Goal: Find specific page/section: Find specific page/section

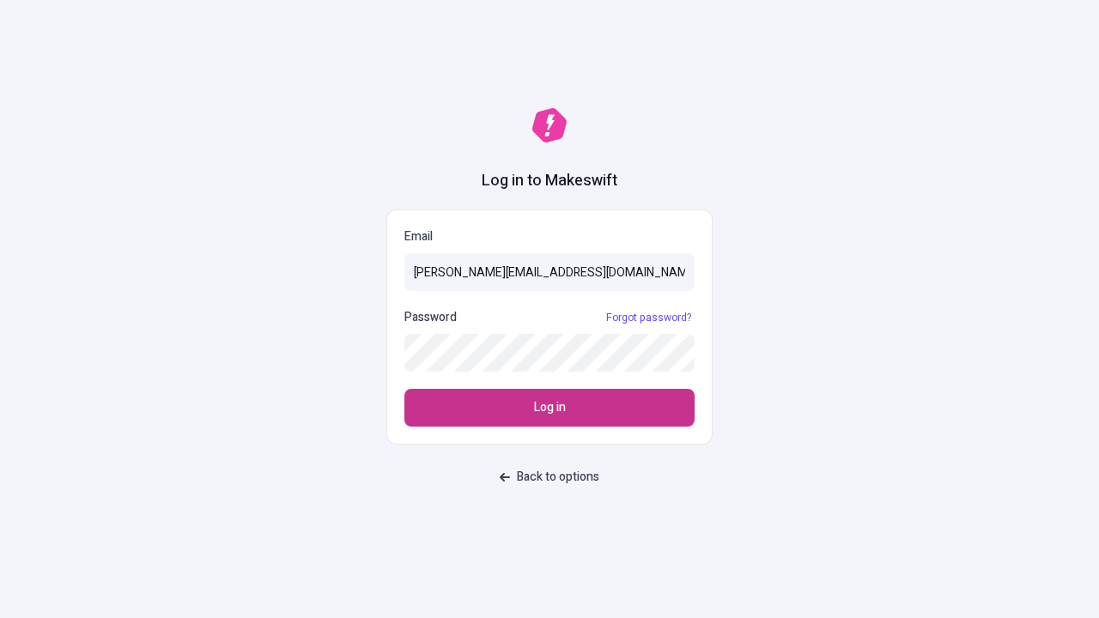
click at [550, 408] on span "Log in" at bounding box center [550, 407] width 32 height 19
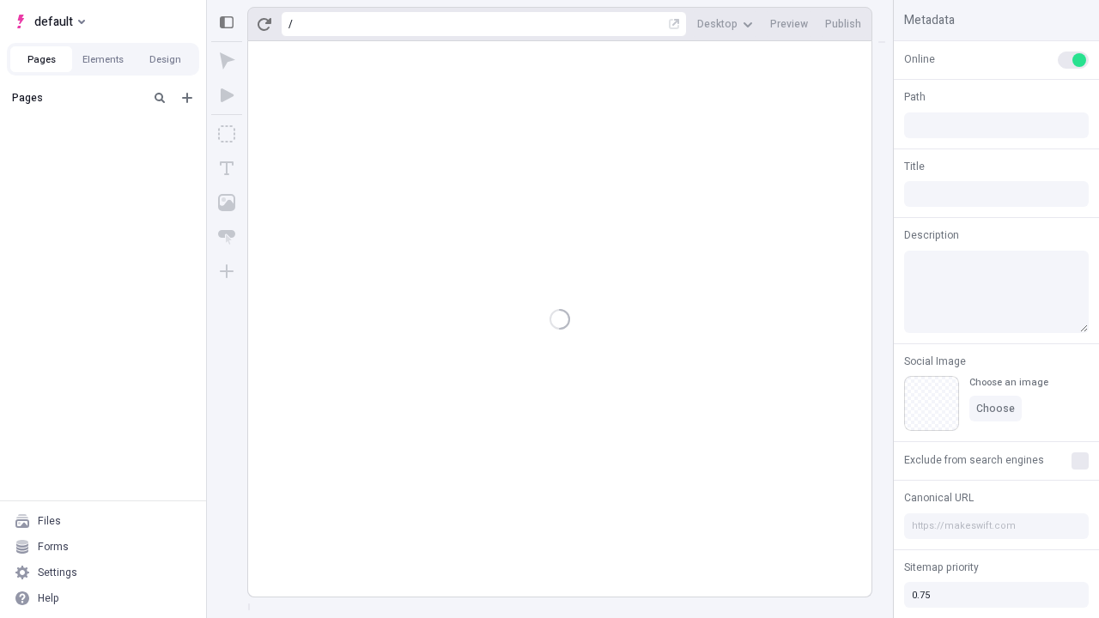
type input "/deep-link-deserunt"
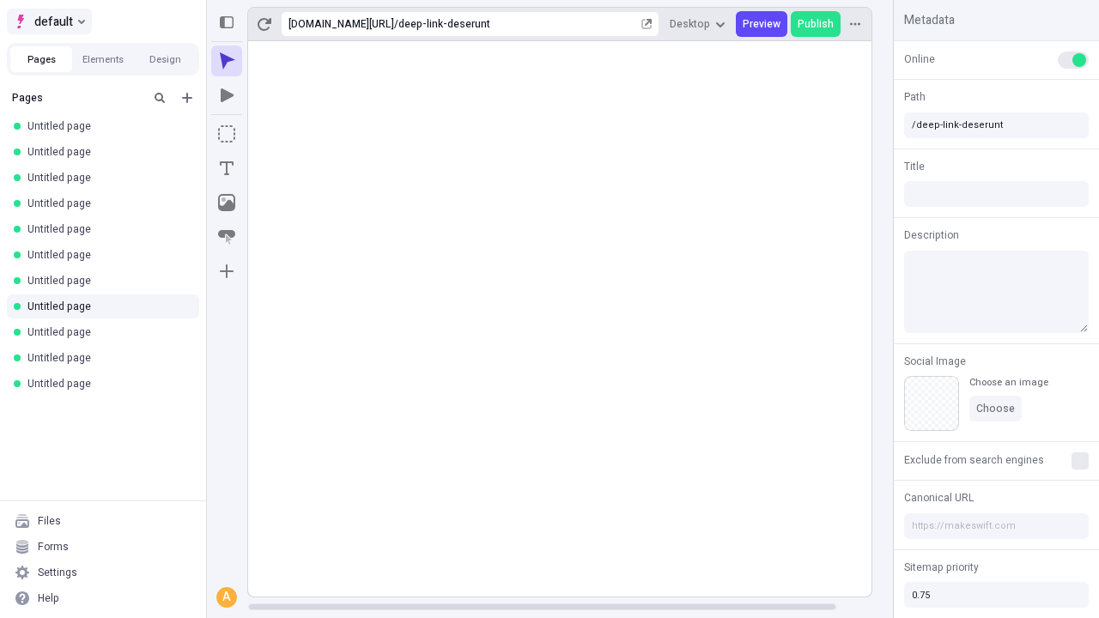
click at [48, 21] on span "default" at bounding box center [53, 21] width 39 height 21
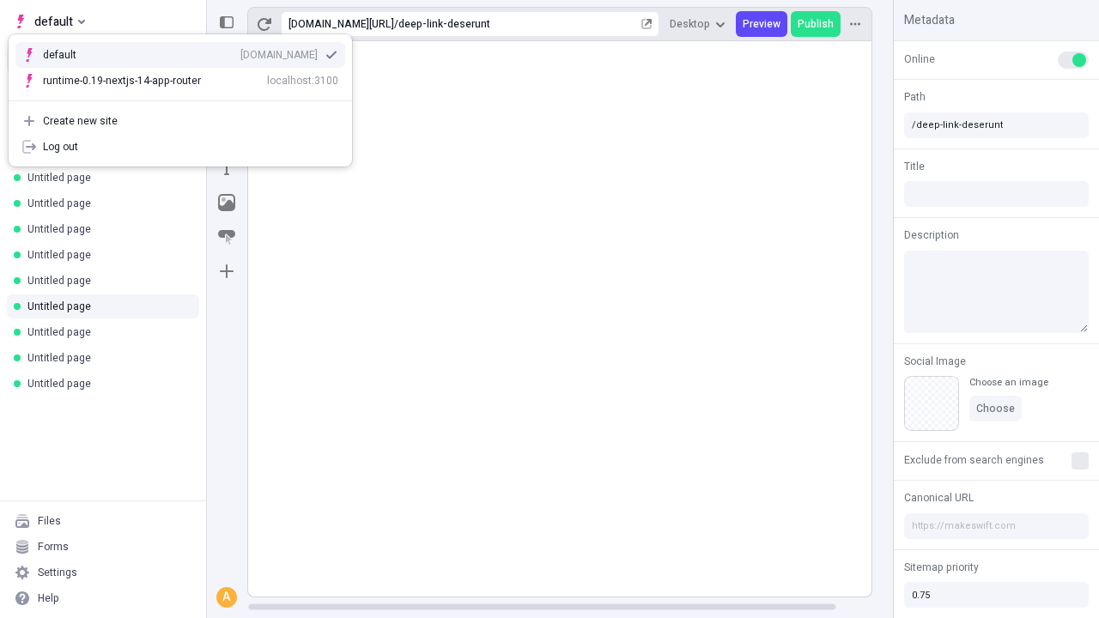
click at [240, 52] on div "[DOMAIN_NAME]" at bounding box center [278, 55] width 77 height 14
click at [165, 59] on button "Design" at bounding box center [165, 59] width 62 height 26
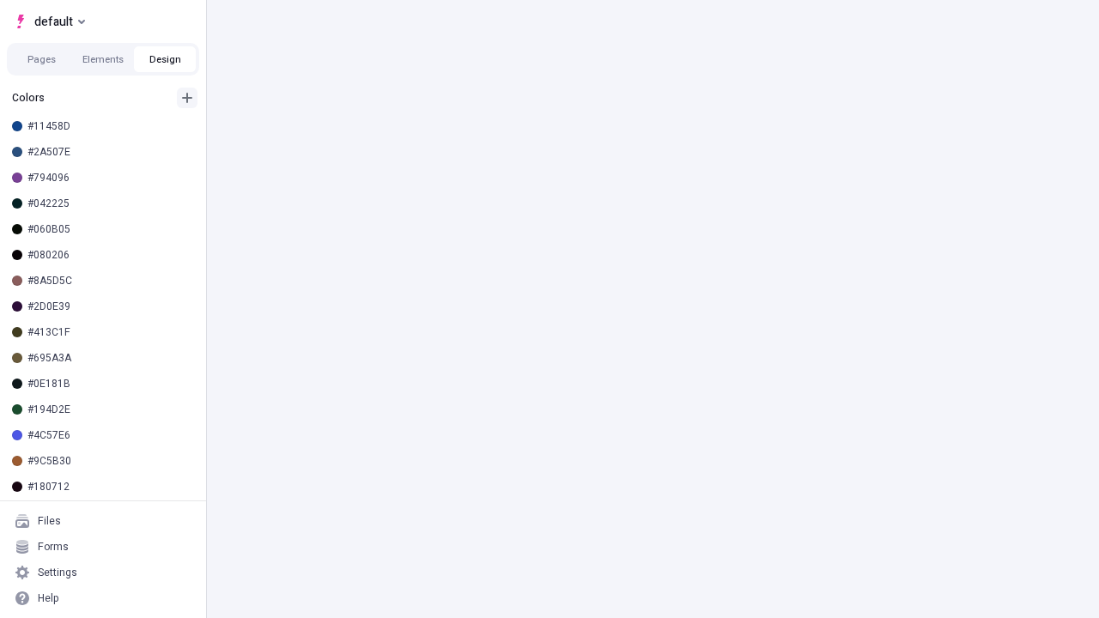
click at [187, 98] on icon "button" at bounding box center [187, 98] width 10 height 10
